Goal: Navigation & Orientation: Find specific page/section

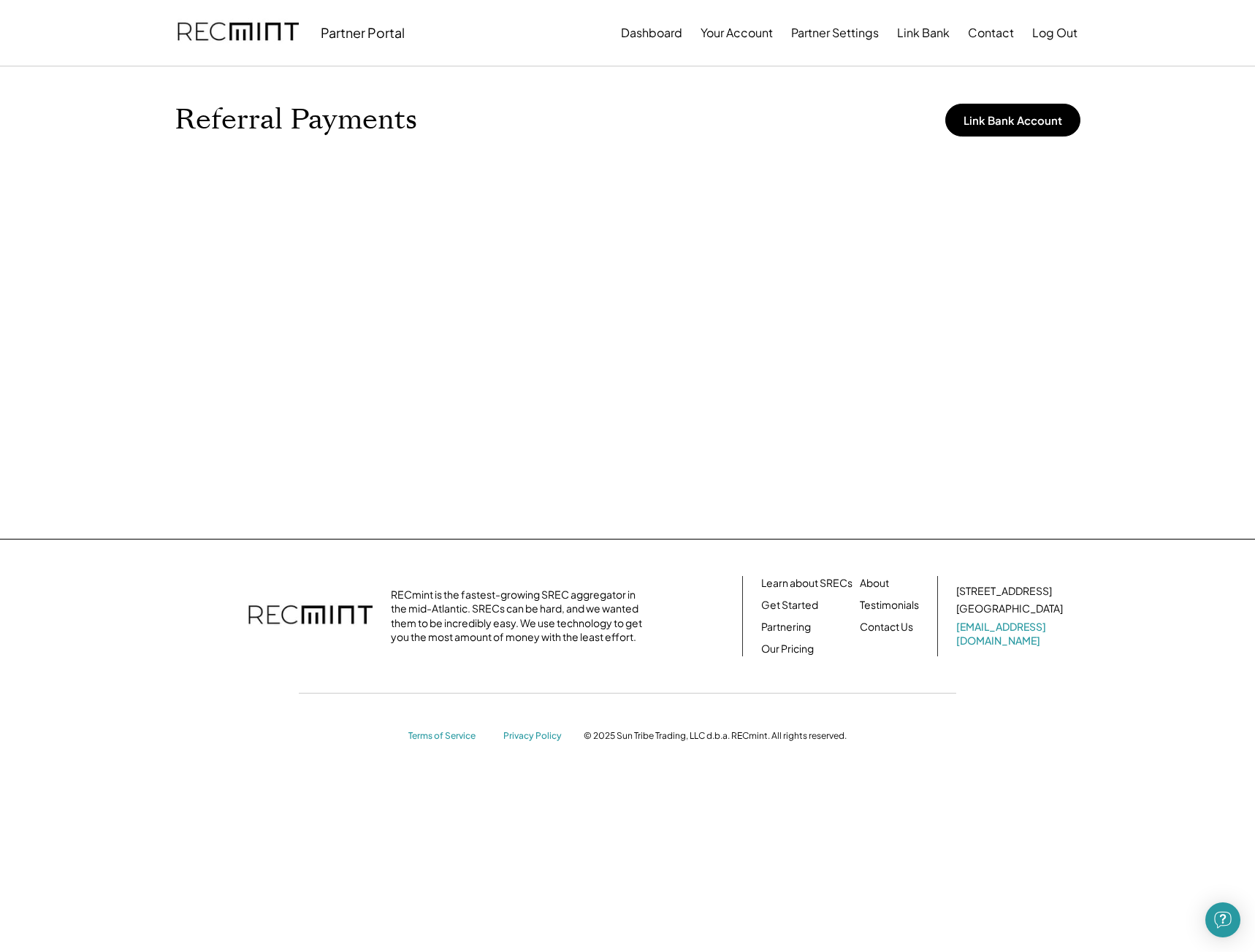
click at [893, 196] on div "Paid Referrals Accrued fees earned in the previous quarter will be paid at the …" at bounding box center [628, 356] width 935 height 365
click at [837, 35] on button "Partner Settings" at bounding box center [835, 33] width 87 height 29
click at [625, 35] on button "Dashboard" at bounding box center [651, 33] width 61 height 29
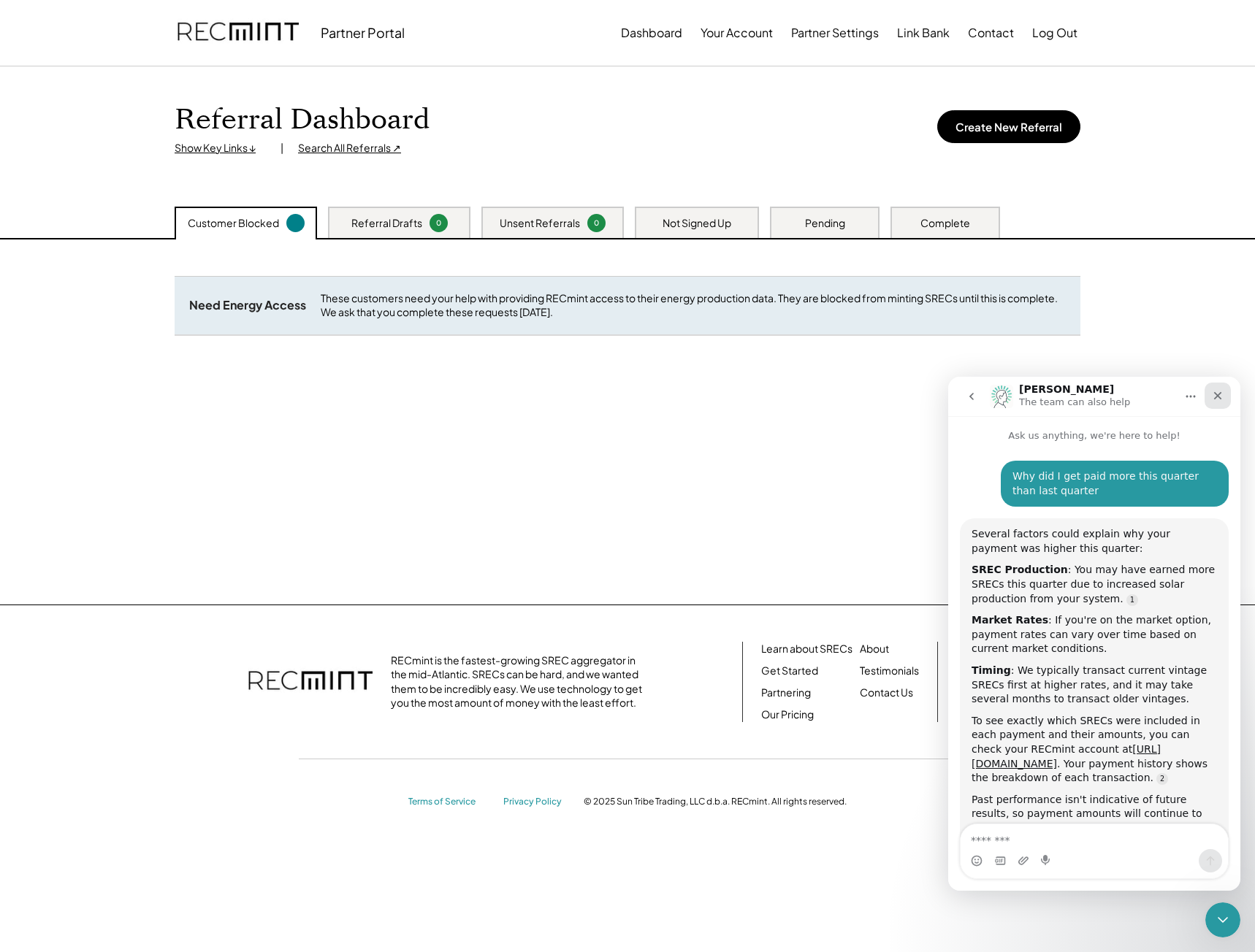
scroll to position [1065, 0]
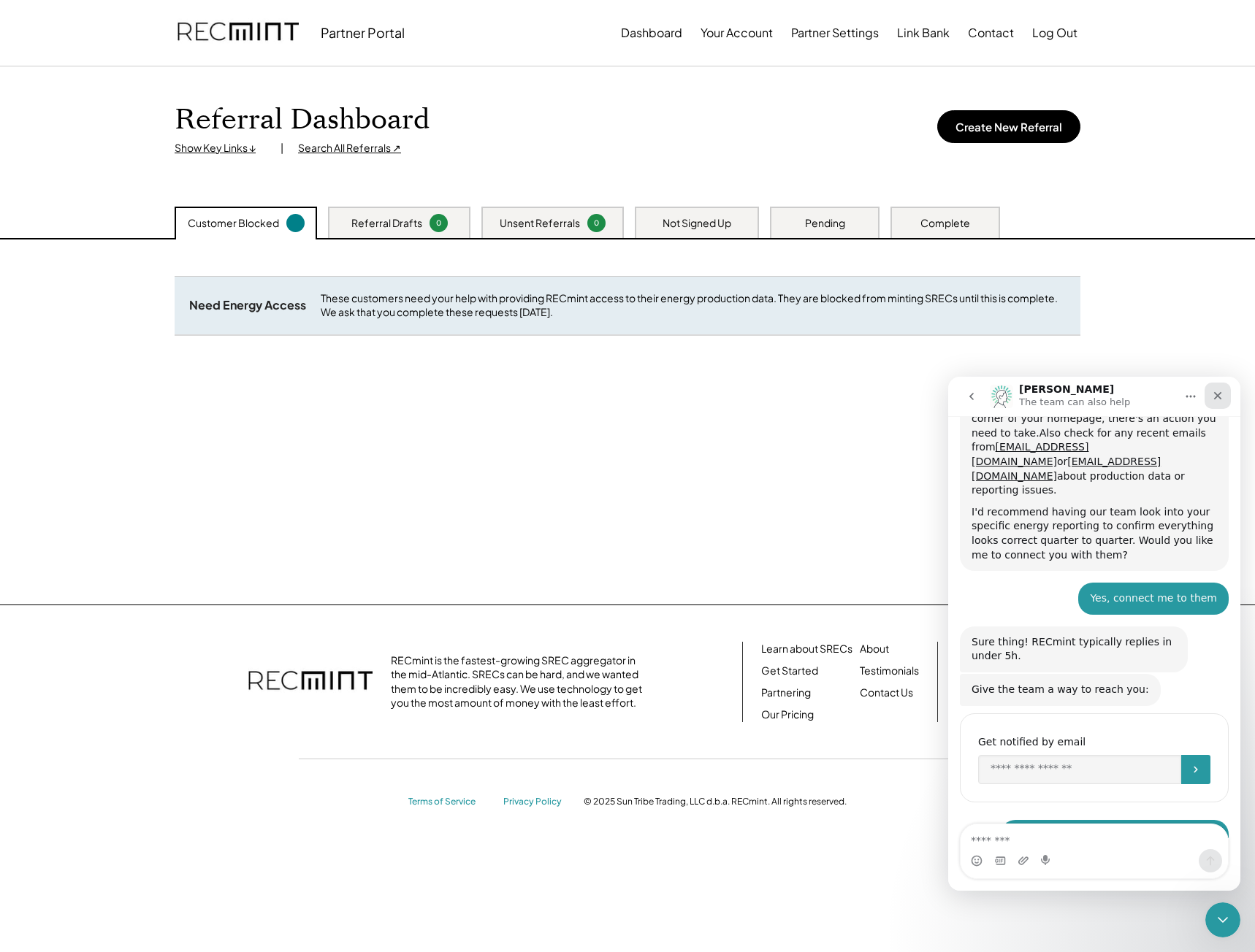
click at [1218, 394] on icon "Close" at bounding box center [1218, 395] width 12 height 12
